Goal: Information Seeking & Learning: Check status

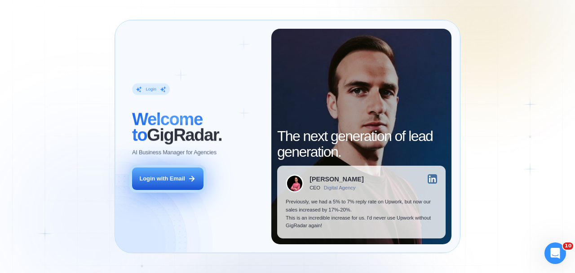
click at [173, 187] on button "Login with Email" at bounding box center [167, 178] width 71 height 22
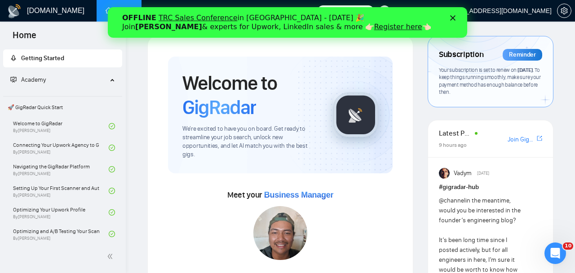
click at [456, 15] on div "Close" at bounding box center [454, 17] width 9 height 5
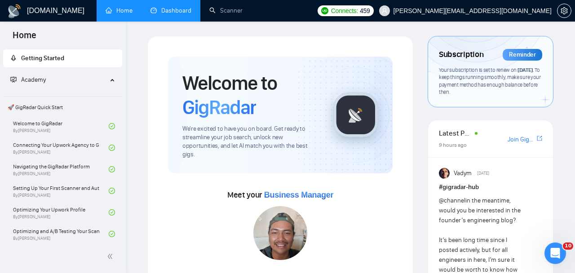
click at [175, 7] on link "Dashboard" at bounding box center [170, 11] width 41 height 8
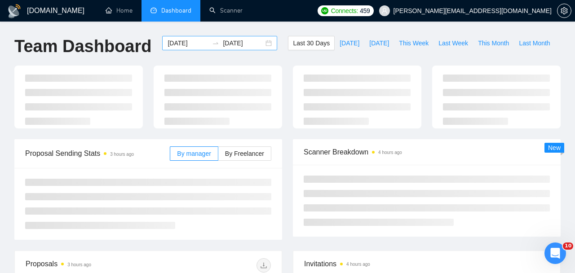
click at [197, 46] on input "2025-09-06" at bounding box center [187, 43] width 41 height 10
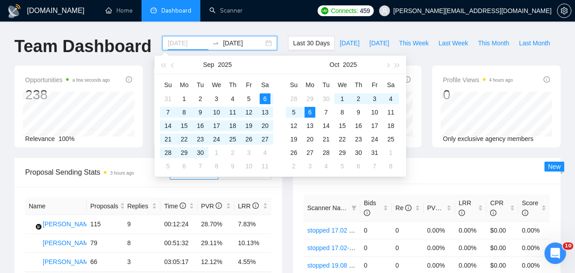
type input "2025-10-06"
click at [308, 111] on div "6" at bounding box center [309, 112] width 11 height 11
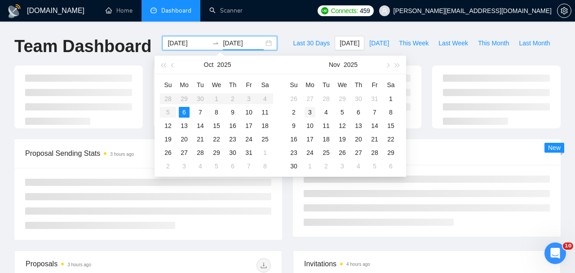
click at [308, 111] on div "3" at bounding box center [309, 112] width 11 height 11
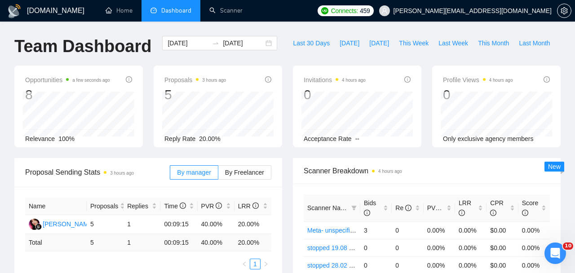
click at [246, 51] on div "2025-10-06 2025-11-03" at bounding box center [220, 51] width 126 height 30
click at [241, 46] on input "2025-11-03" at bounding box center [243, 43] width 41 height 10
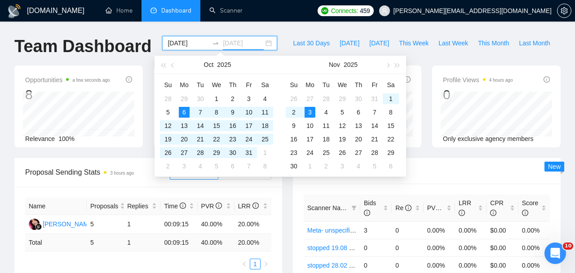
type input "2025-10-06"
click at [187, 106] on td "6" at bounding box center [184, 112] width 16 height 13
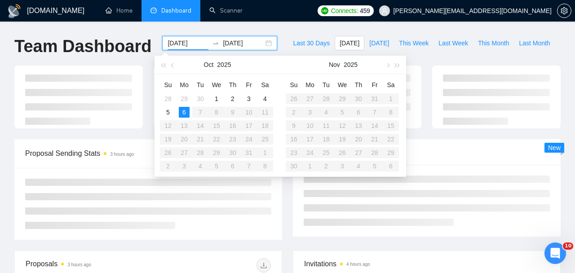
type input "2025-10-06"
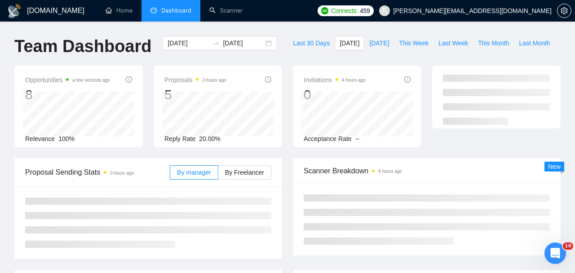
click at [112, 181] on div "Proposal Sending Stats 3 hours ago" at bounding box center [97, 172] width 145 height 26
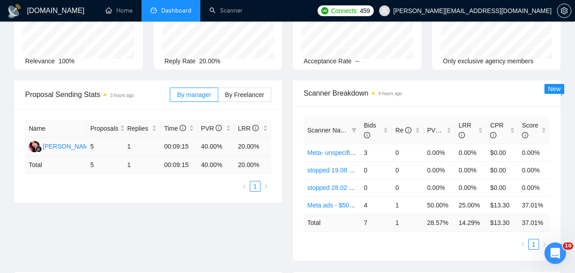
scroll to position [85, 0]
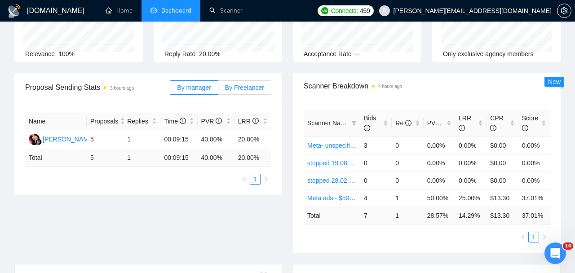
click at [240, 92] on label "By Freelancer" at bounding box center [244, 87] width 53 height 14
click at [218, 90] on input "By Freelancer" at bounding box center [218, 90] width 0 height 0
